Goal: Information Seeking & Learning: Learn about a topic

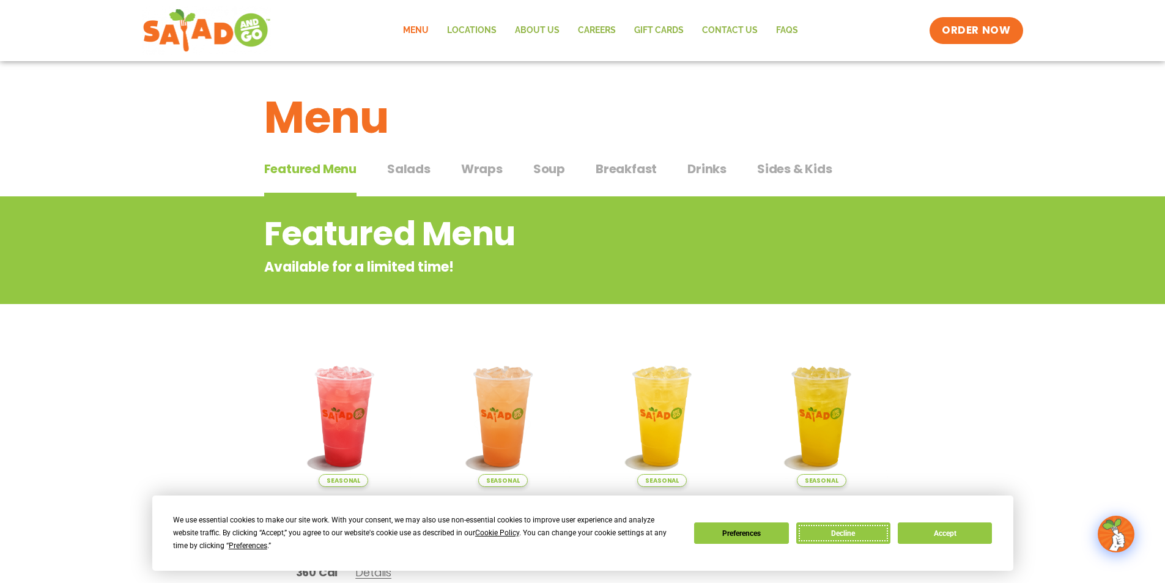
click at [864, 538] on button "Decline" at bounding box center [843, 532] width 94 height 21
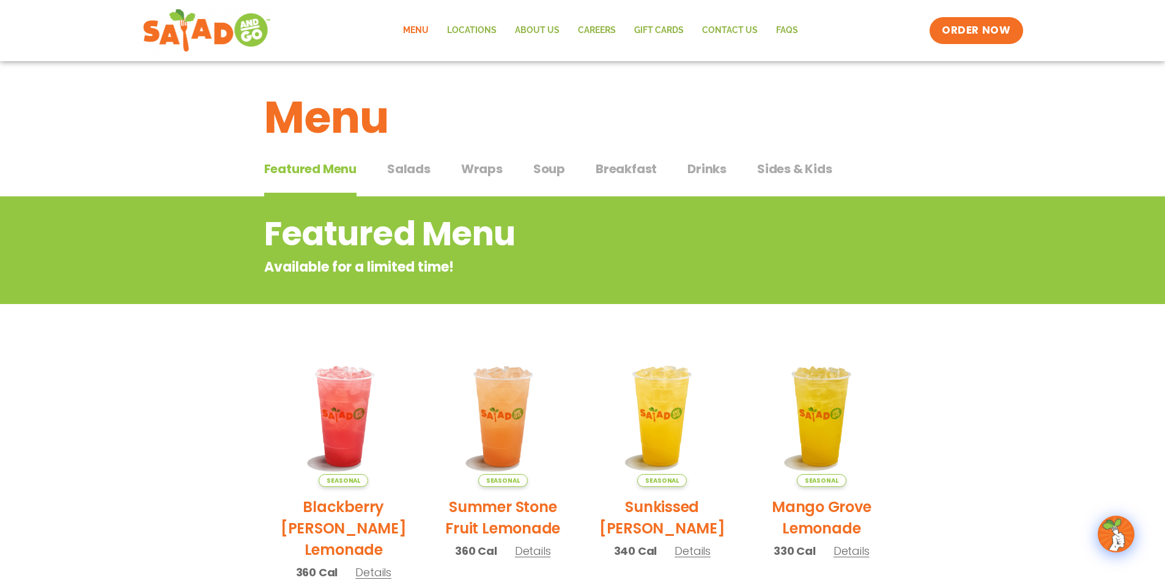
click at [472, 171] on span "Wraps" at bounding box center [482, 169] width 42 height 18
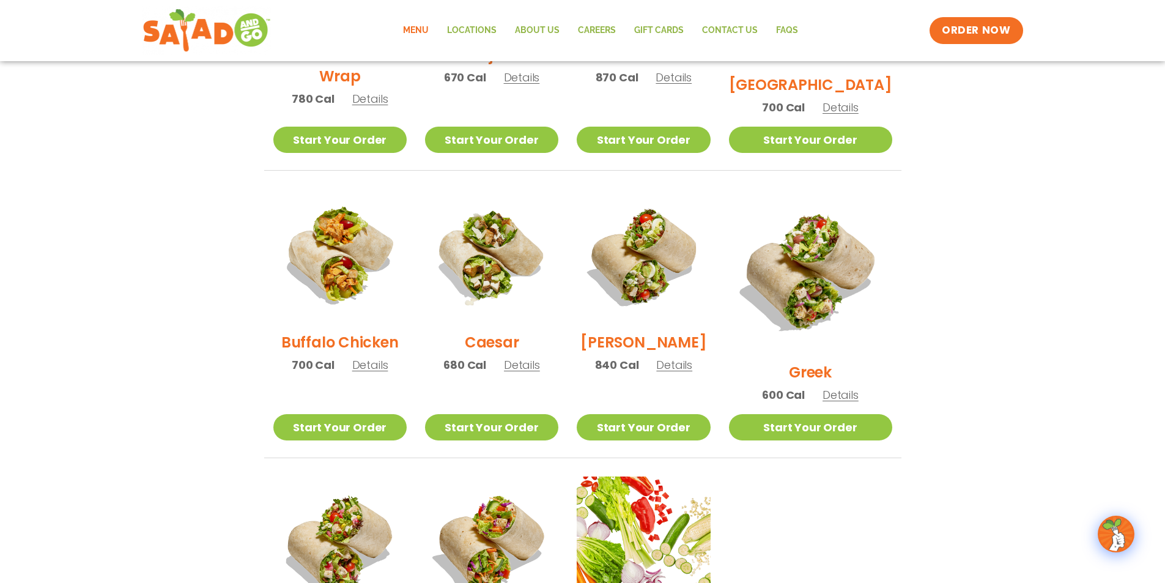
scroll to position [489, 0]
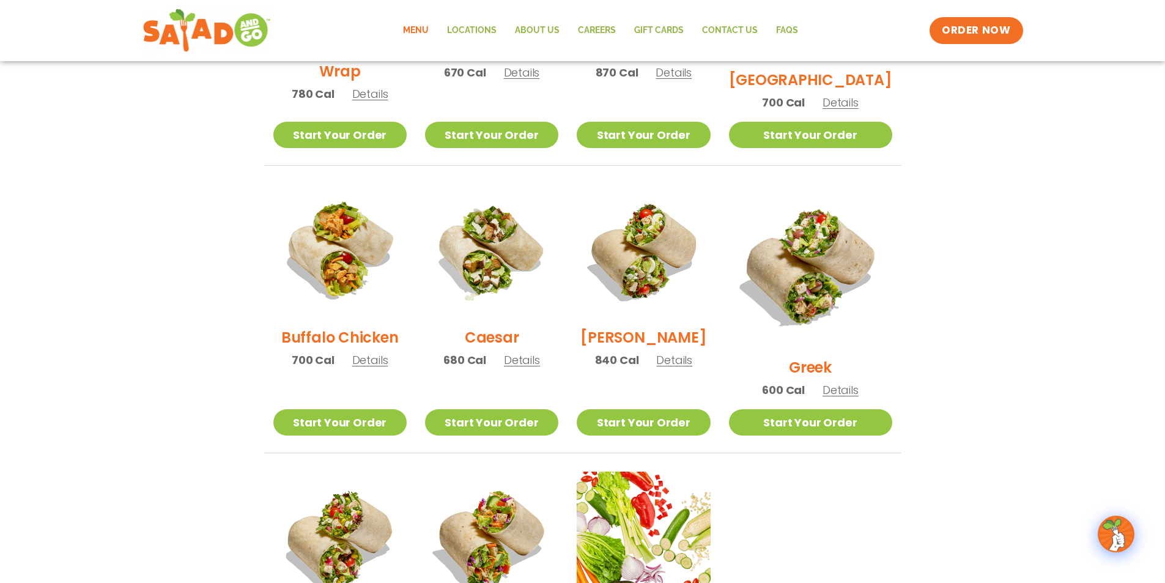
click at [530, 366] on span "Details" at bounding box center [522, 359] width 36 height 15
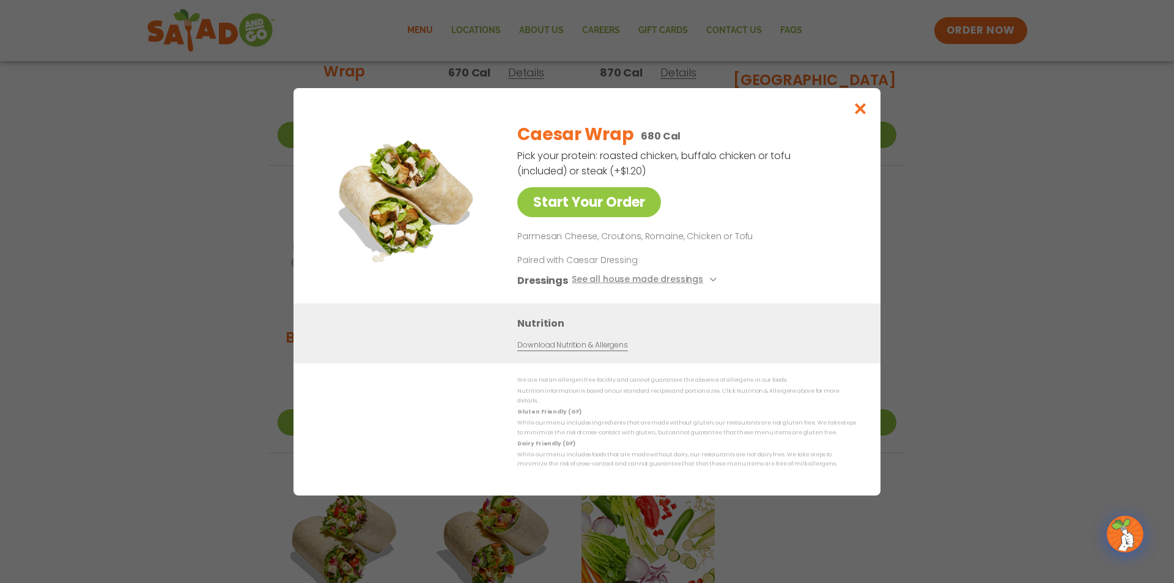
click at [592, 349] on link "Download Nutrition & Allergens" at bounding box center [572, 345] width 110 height 12
click at [861, 113] on icon "Close modal" at bounding box center [860, 108] width 15 height 13
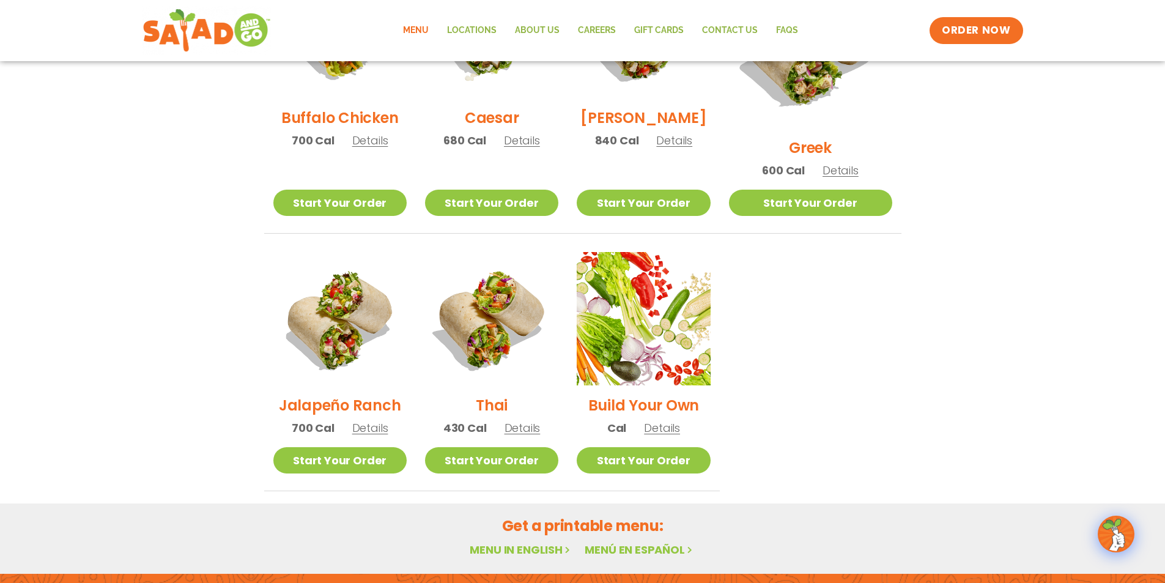
scroll to position [734, 0]
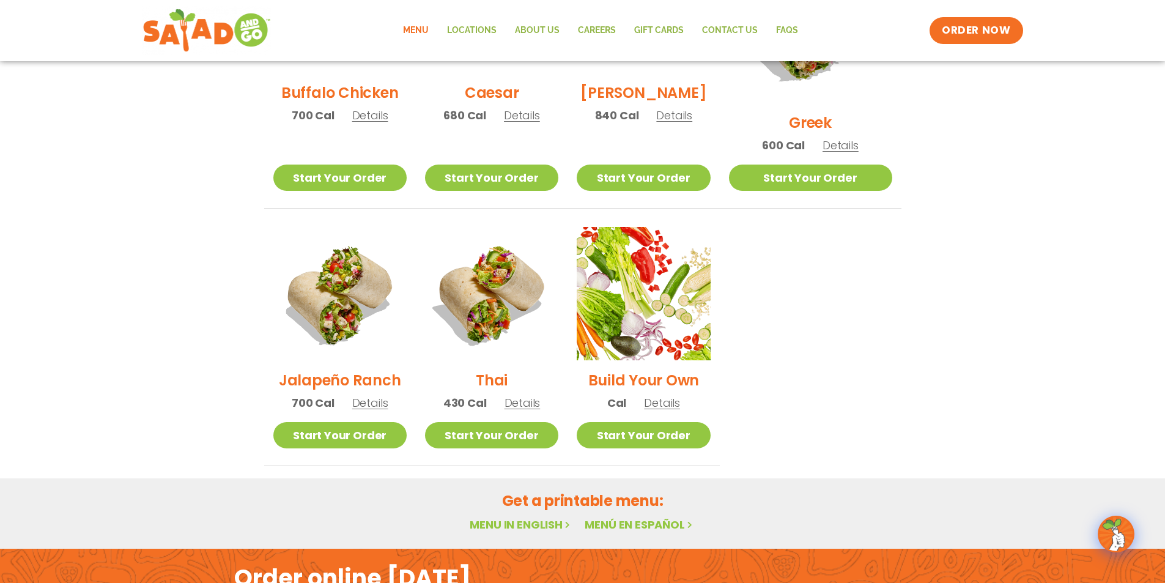
click at [536, 517] on link "Menu in English" at bounding box center [521, 524] width 103 height 15
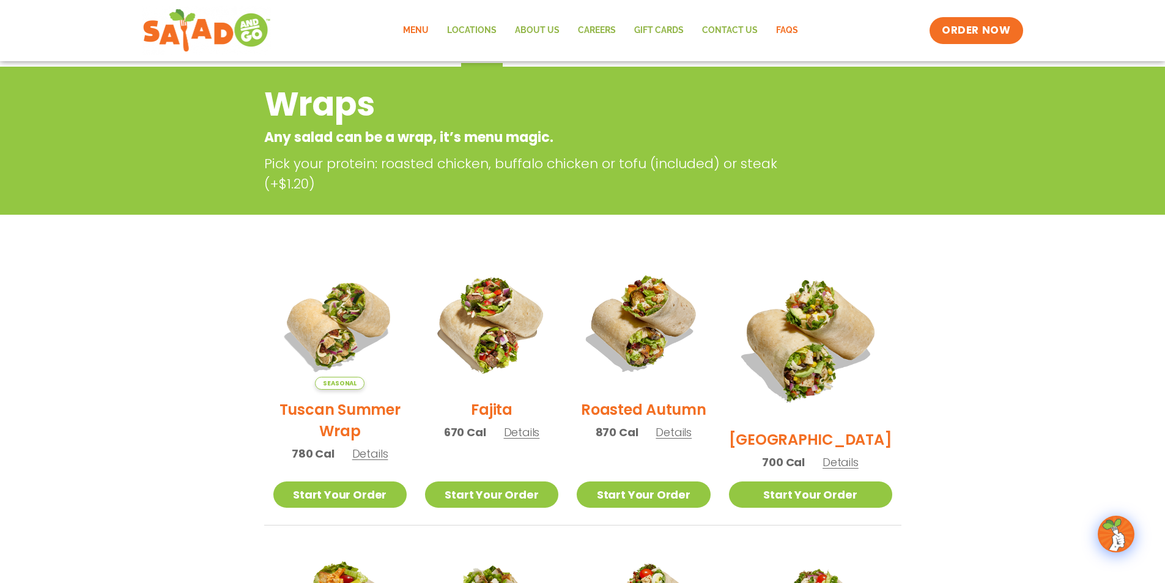
scroll to position [128, 0]
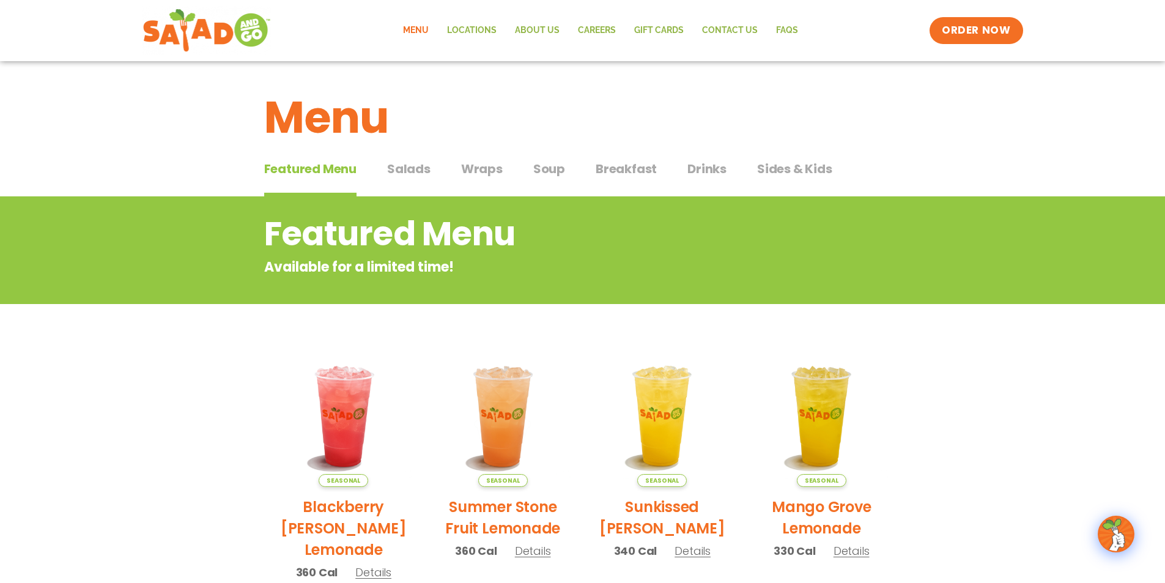
click at [484, 170] on span "Wraps" at bounding box center [482, 169] width 42 height 18
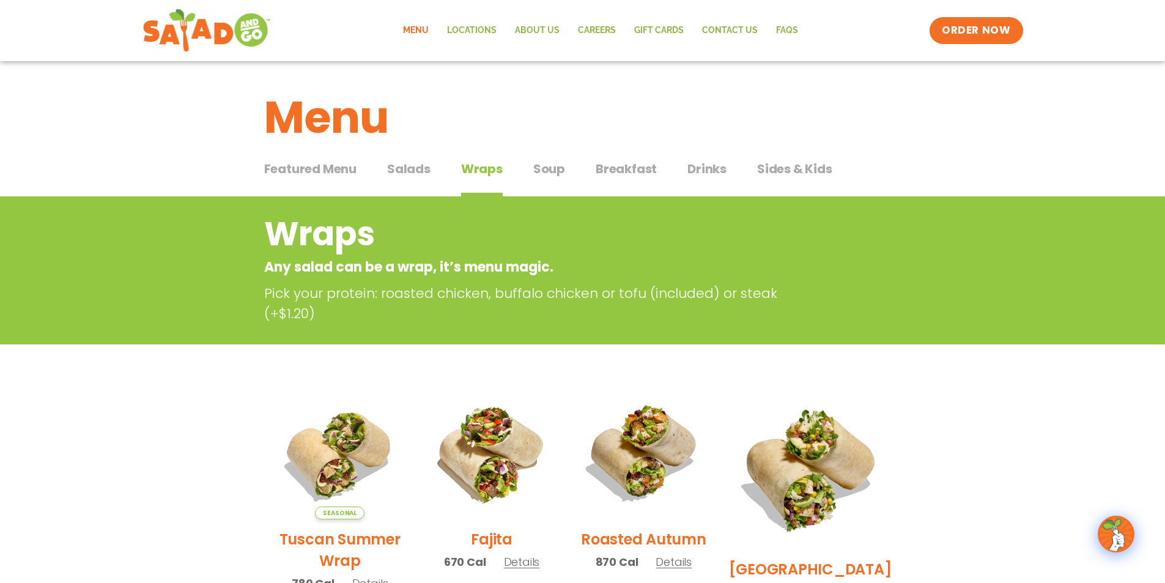
click at [417, 168] on span "Salads" at bounding box center [408, 169] width 43 height 18
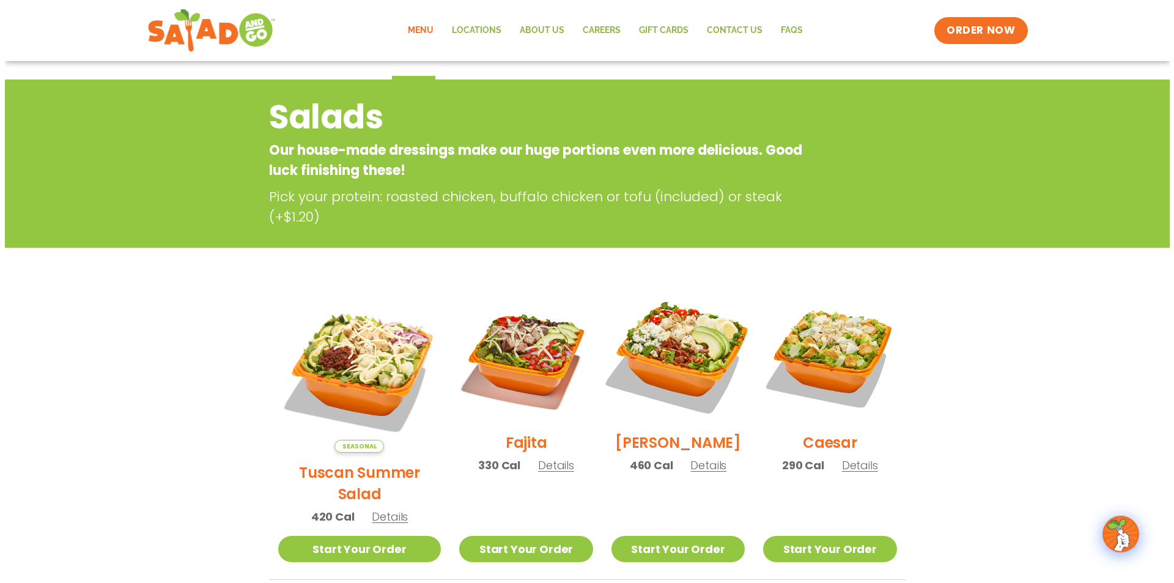
scroll to position [122, 0]
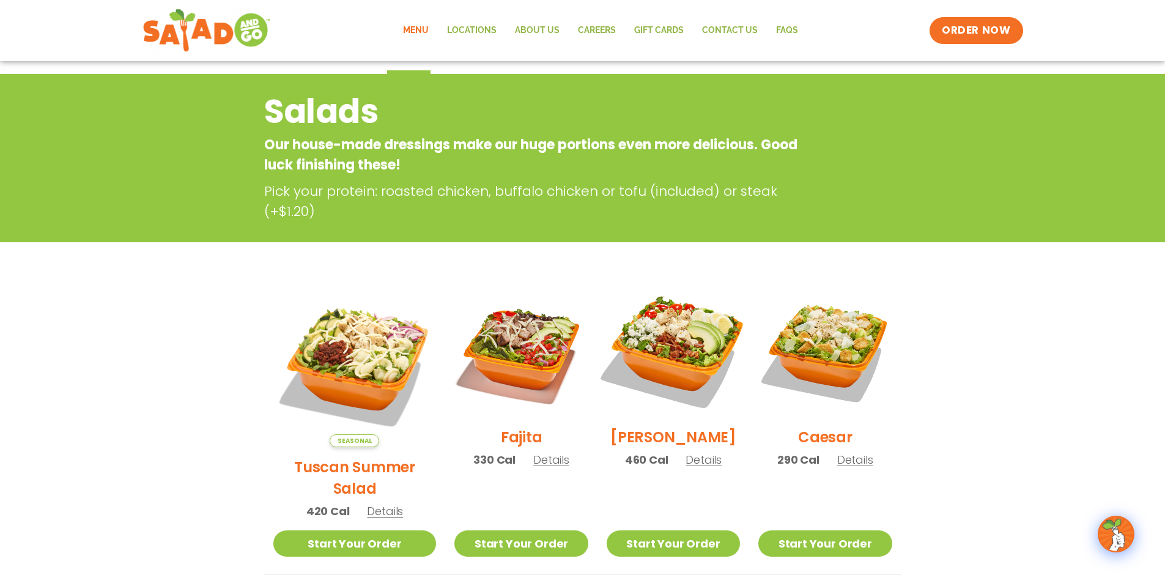
click at [668, 356] on img at bounding box center [673, 350] width 157 height 157
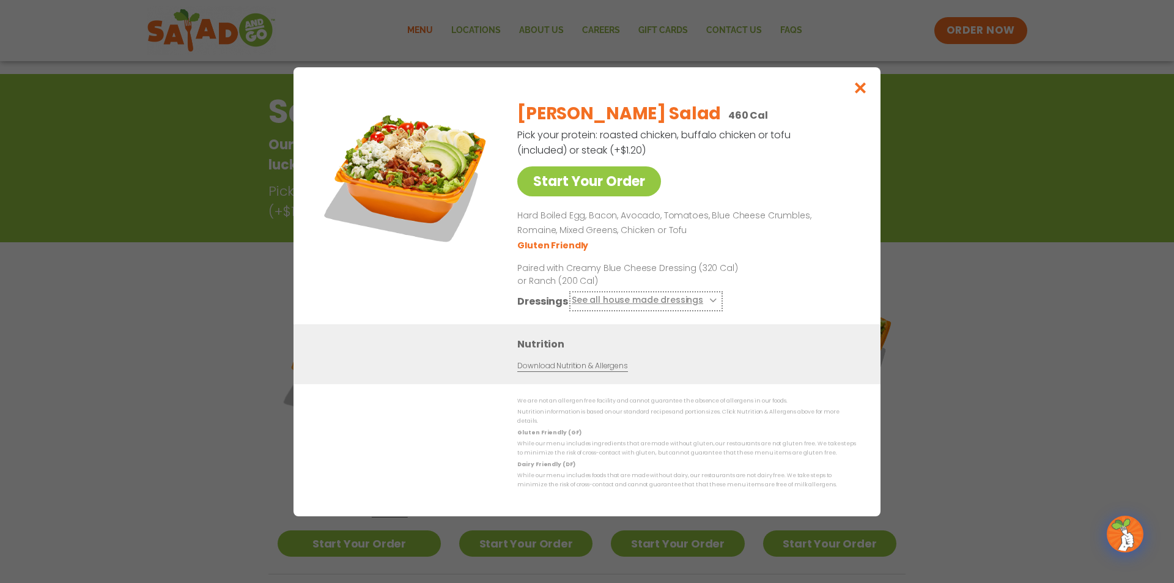
click at [711, 302] on button "See all house made dressings" at bounding box center [646, 300] width 149 height 15
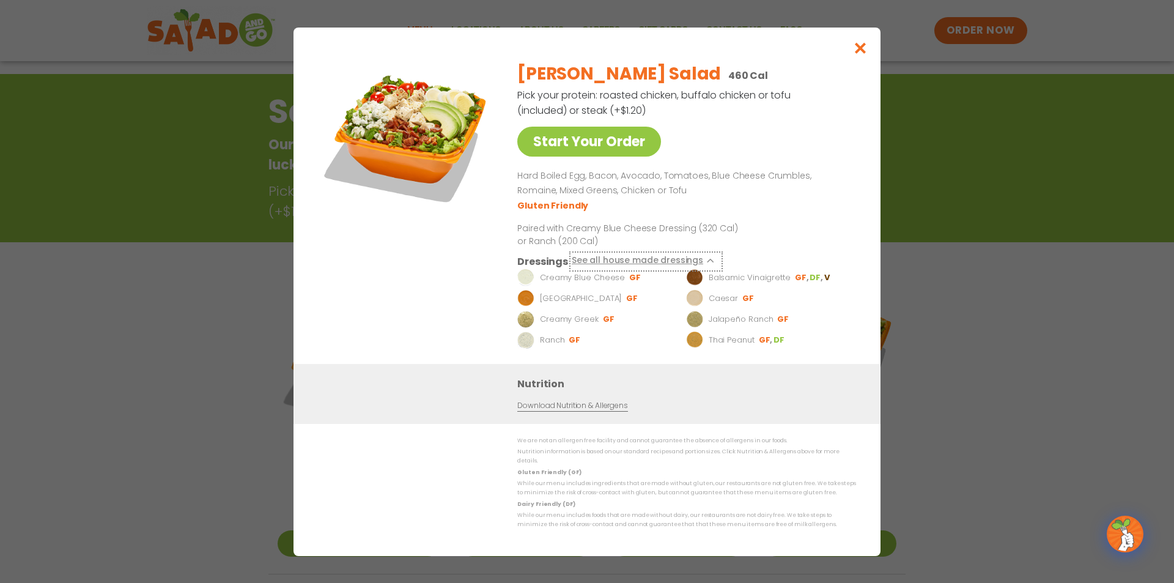
click at [709, 263] on icon at bounding box center [711, 260] width 5 height 5
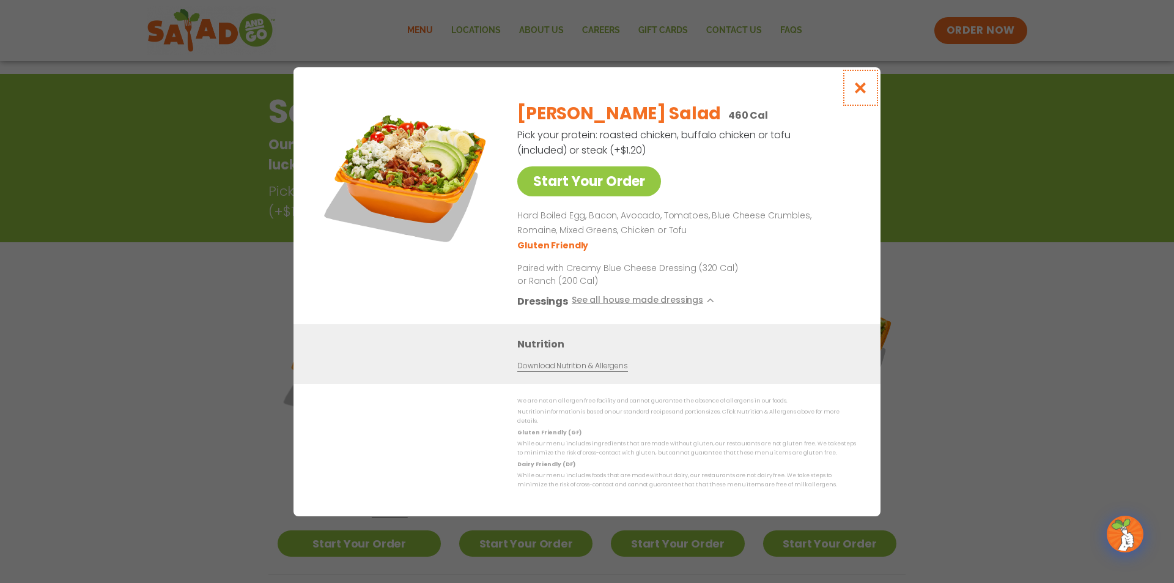
click at [852, 87] on button "Close modal" at bounding box center [861, 87] width 40 height 41
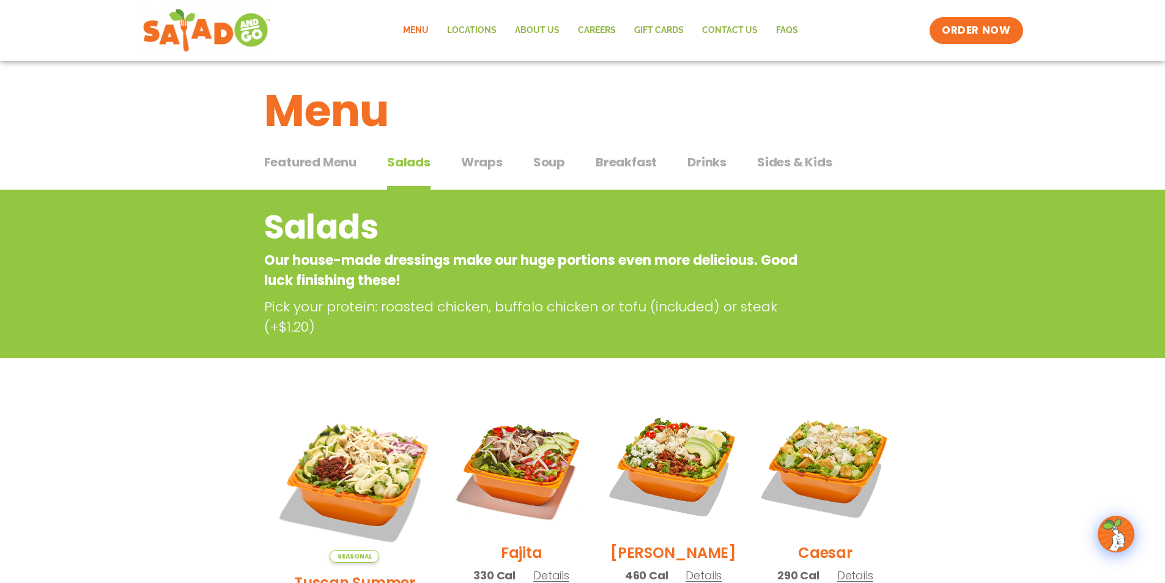
scroll to position [0, 0]
